Goal: Transaction & Acquisition: Purchase product/service

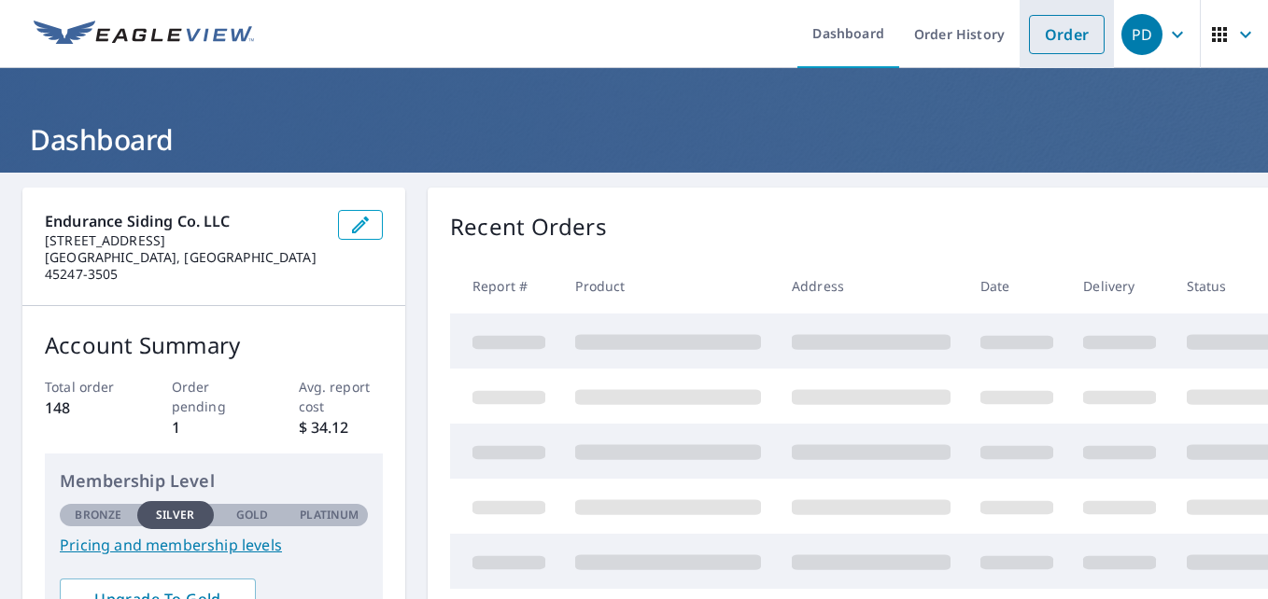
click at [1059, 39] on link "Order" at bounding box center [1067, 34] width 76 height 39
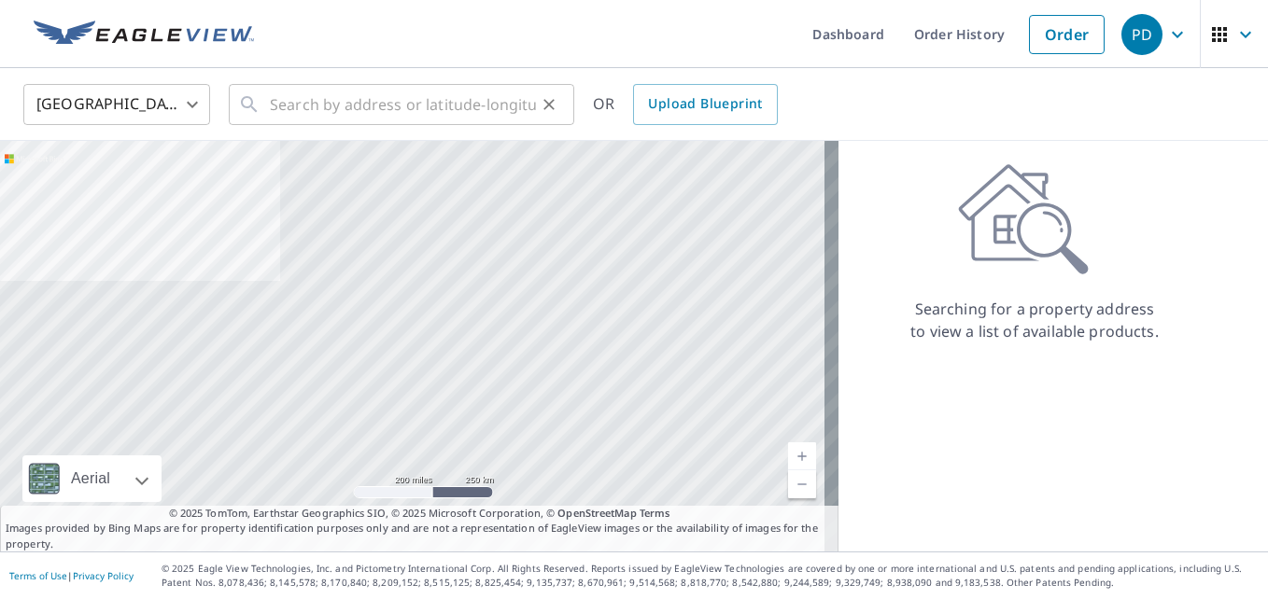
click at [257, 111] on icon at bounding box center [249, 104] width 22 height 22
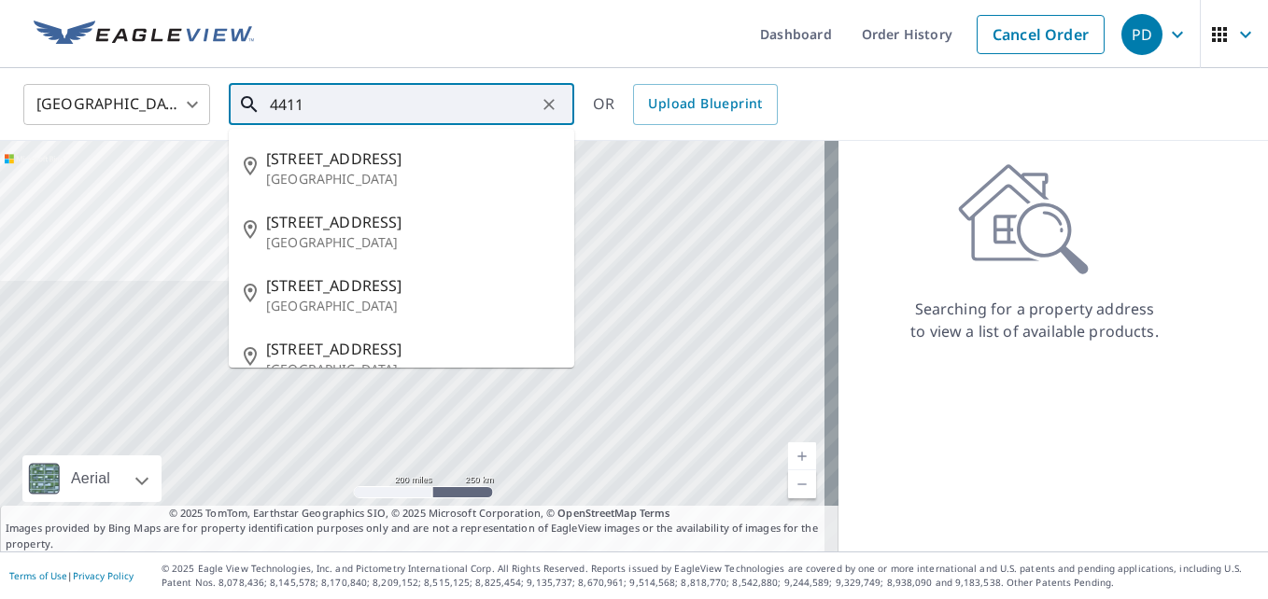
click at [257, 111] on icon at bounding box center [249, 104] width 22 height 22
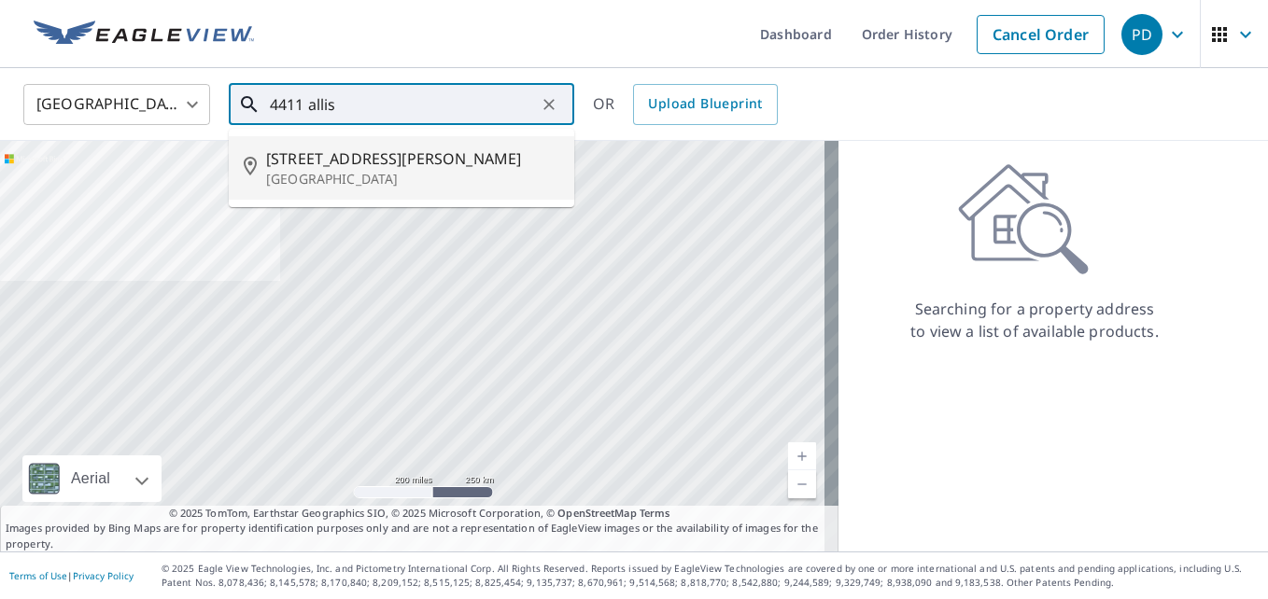
click at [329, 171] on p "[GEOGRAPHIC_DATA]" at bounding box center [412, 179] width 293 height 19
type input "[STREET_ADDRESS][PERSON_NAME]"
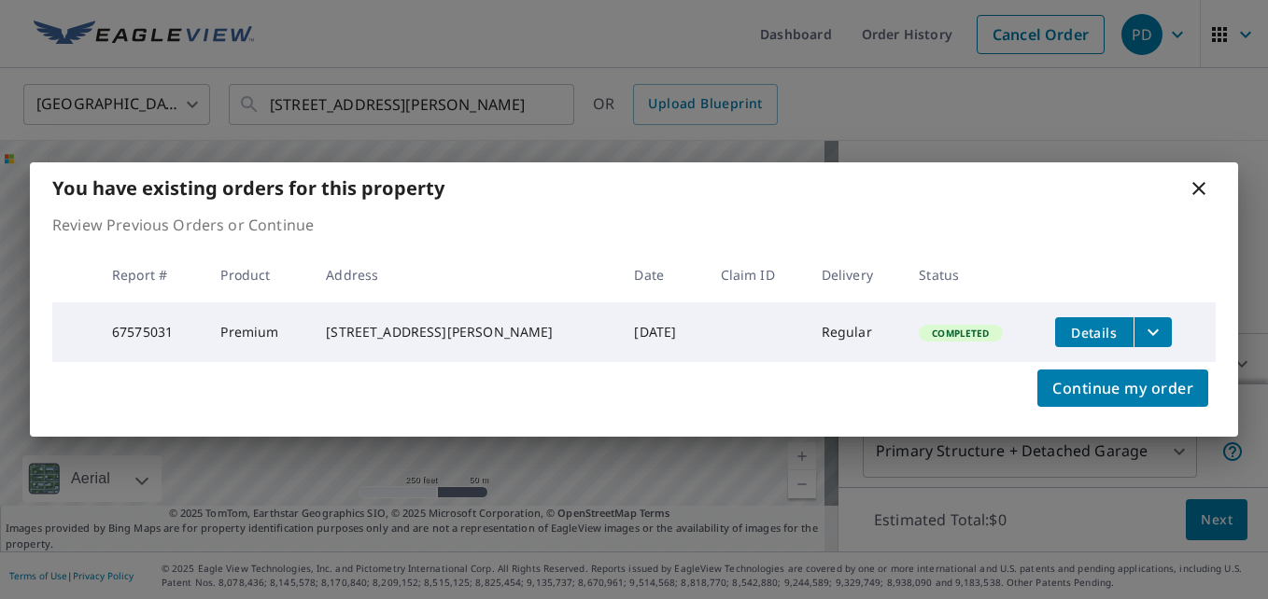
click at [1198, 190] on icon at bounding box center [1198, 188] width 22 height 22
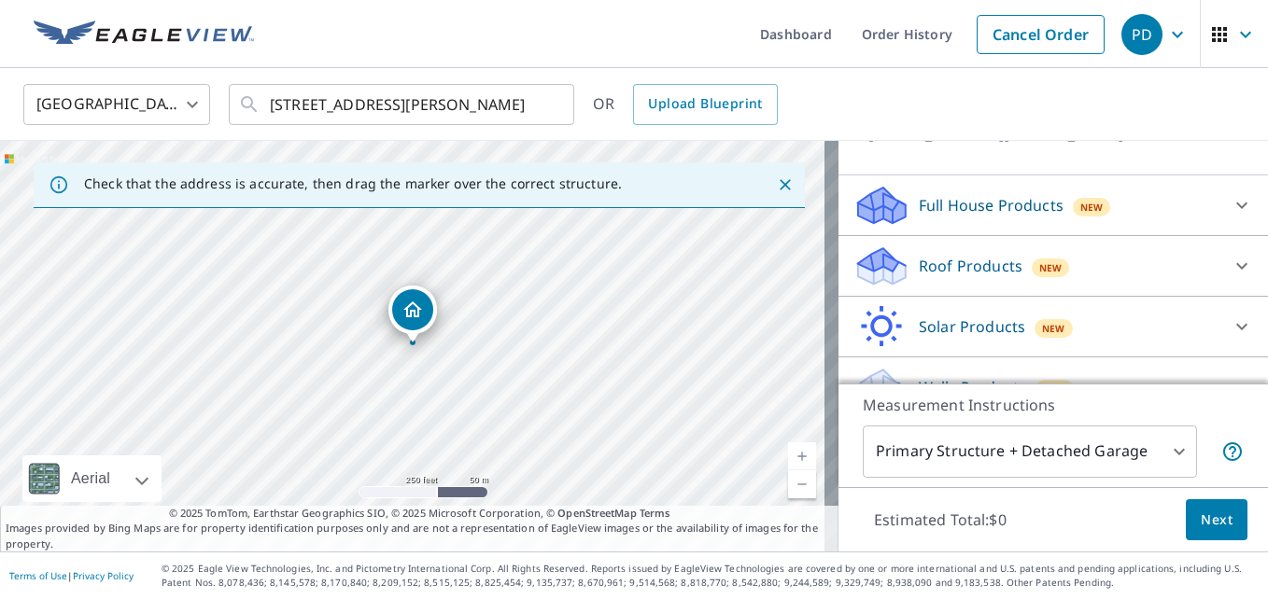
scroll to position [187, 0]
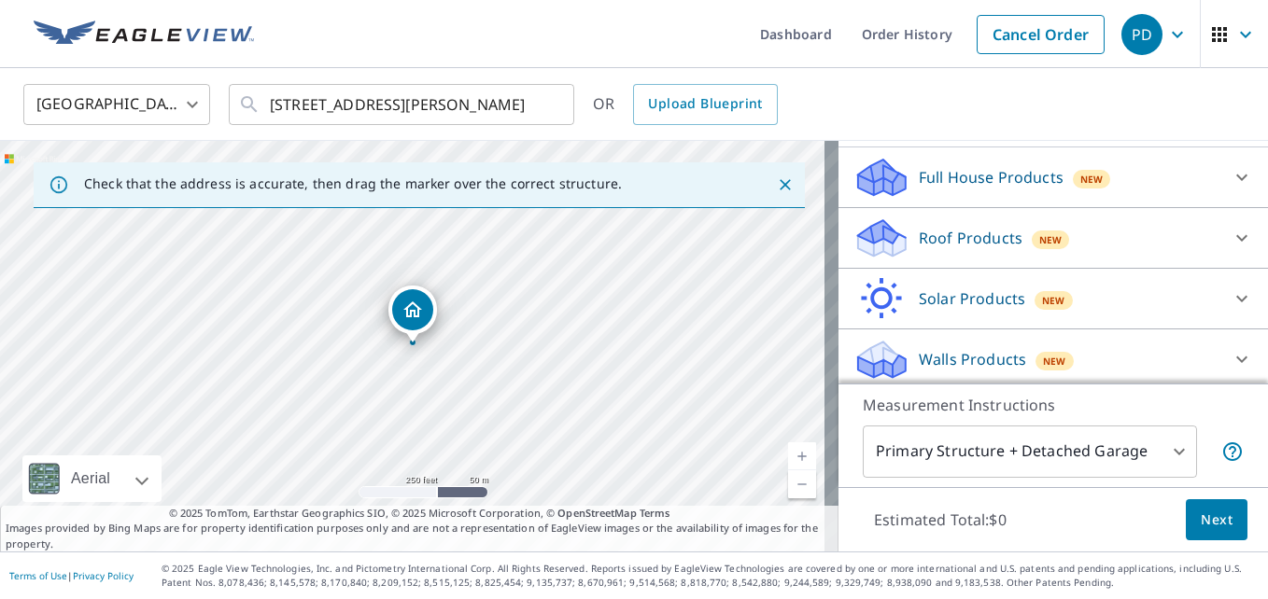
click at [946, 236] on p "Roof Products" at bounding box center [970, 238] width 104 height 22
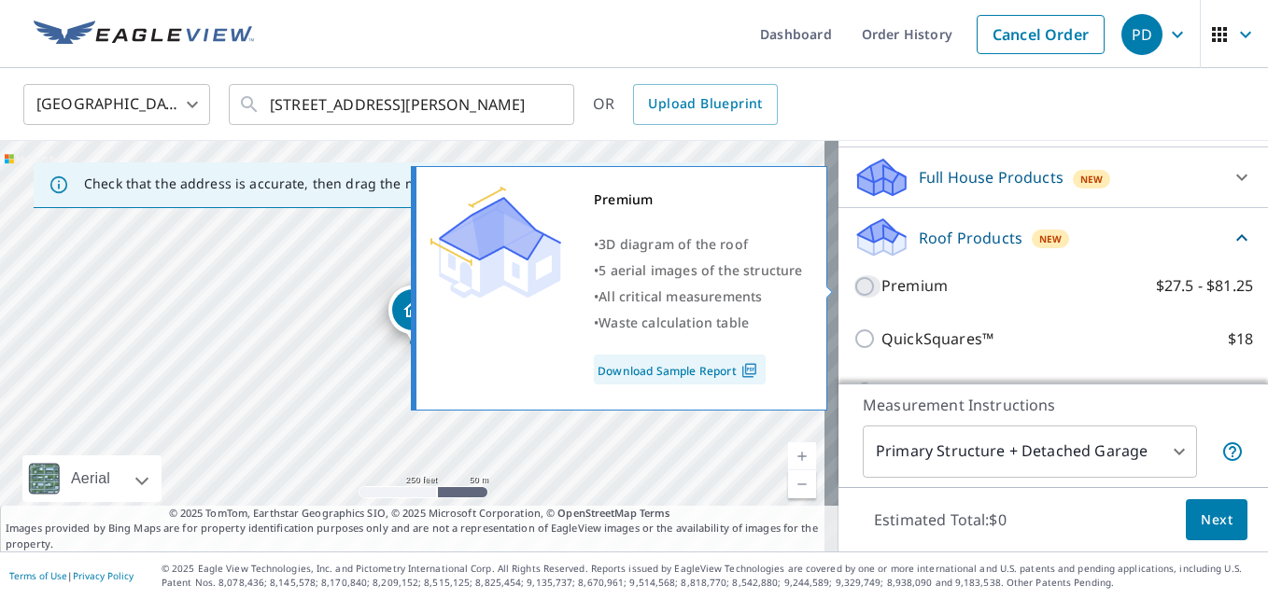
click at [853, 284] on input "Premium $27.5 - $81.25" at bounding box center [867, 286] width 28 height 22
checkbox input "true"
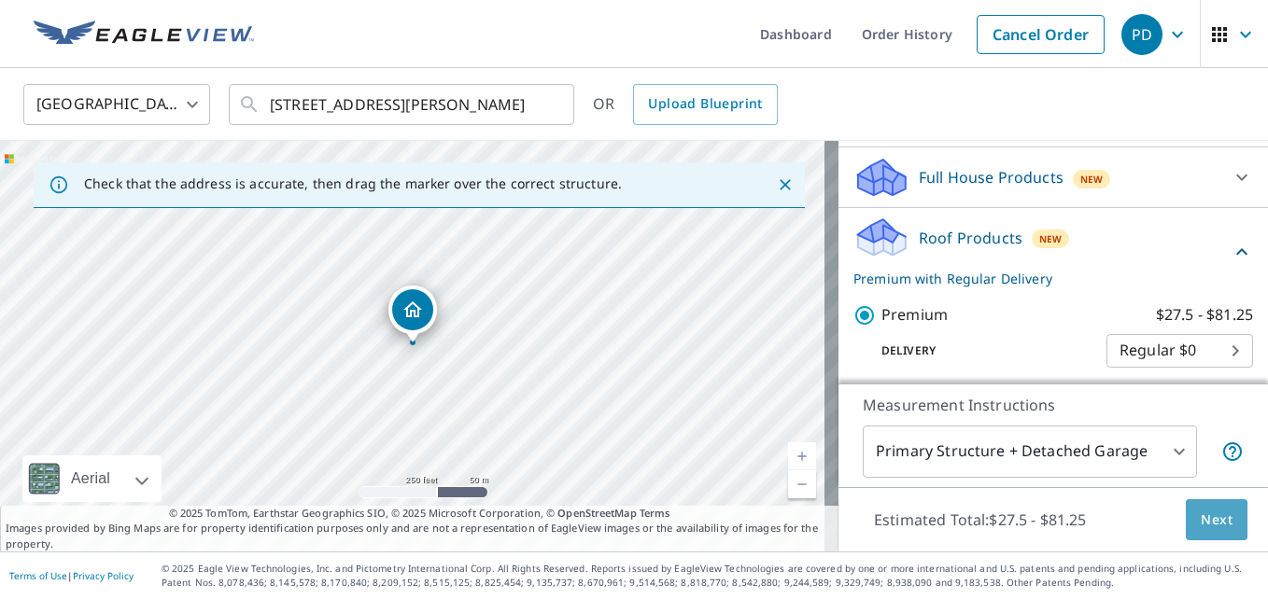
click at [1199, 507] on button "Next" at bounding box center [1216, 520] width 62 height 42
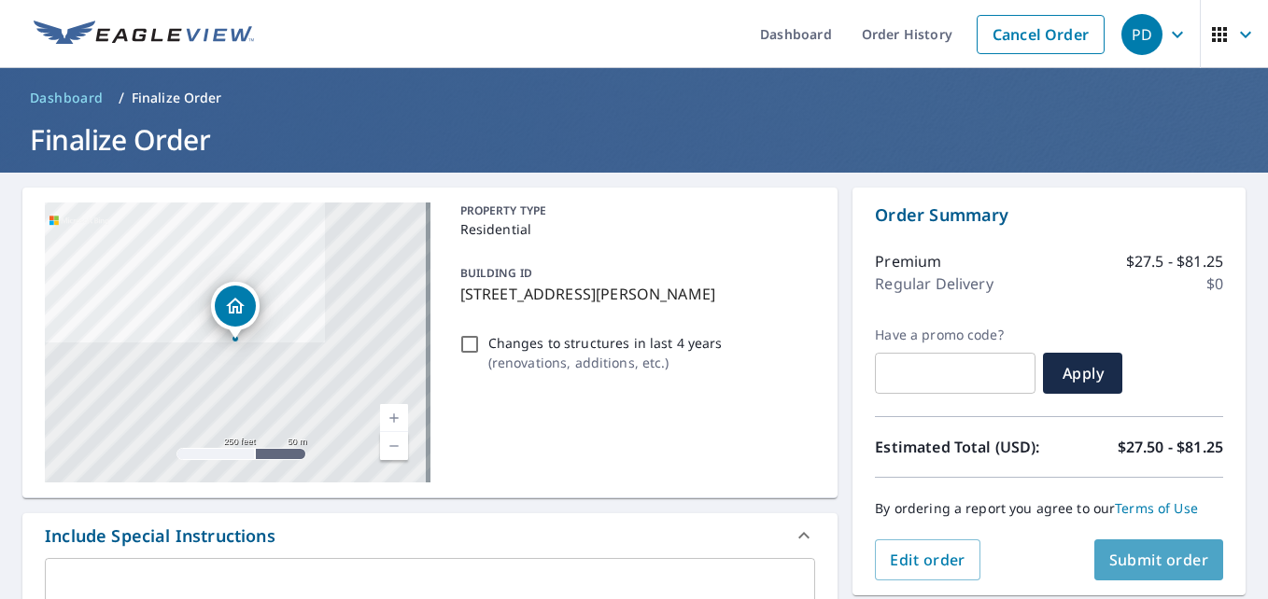
click at [1158, 543] on button "Submit order" at bounding box center [1159, 560] width 130 height 41
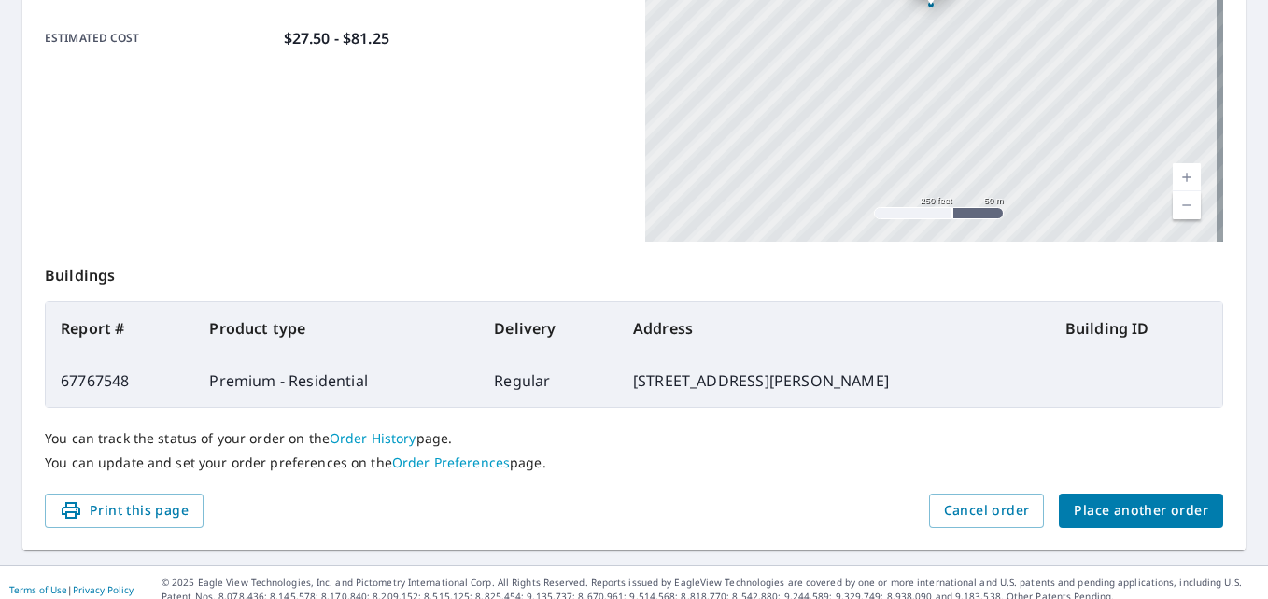
scroll to position [499, 0]
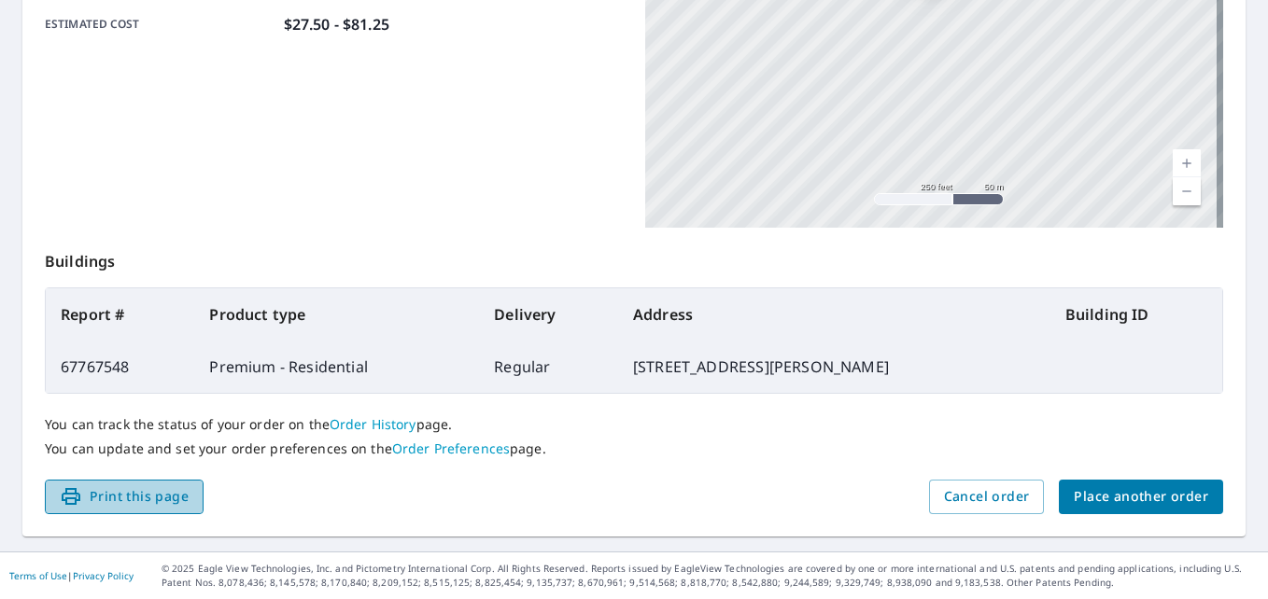
click at [167, 498] on span "Print this page" at bounding box center [124, 496] width 129 height 23
